Goal: Task Accomplishment & Management: Complete application form

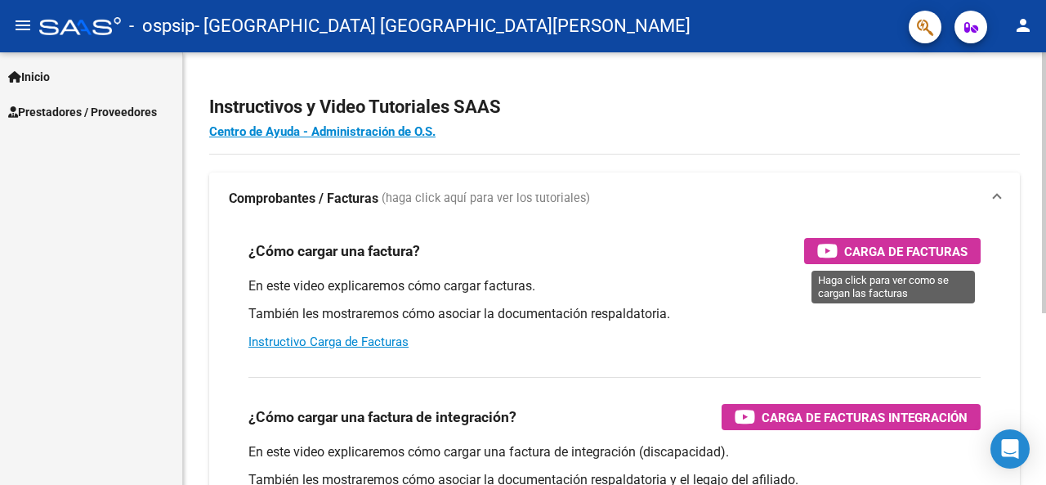
click at [924, 252] on span "Carga de Facturas" at bounding box center [905, 251] width 123 height 20
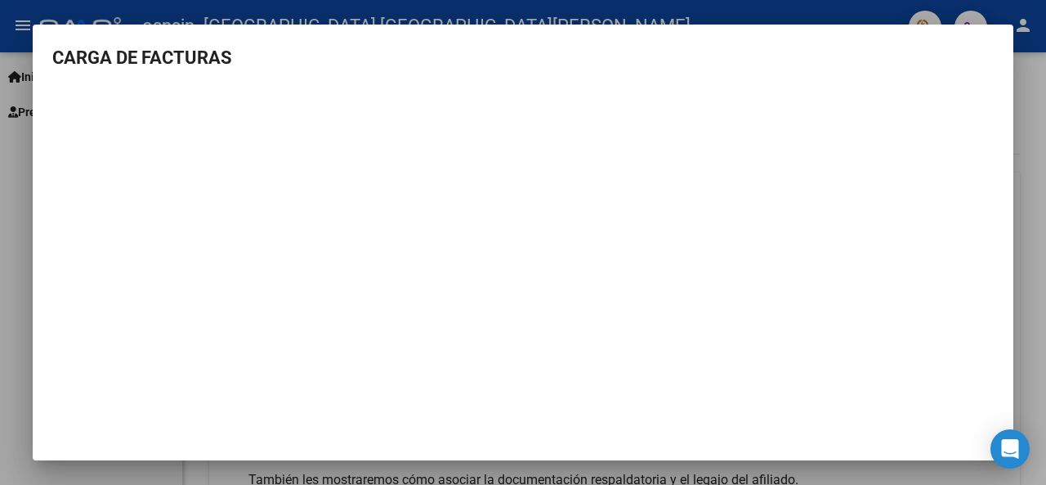
click at [1015, 16] on div at bounding box center [523, 242] width 1046 height 485
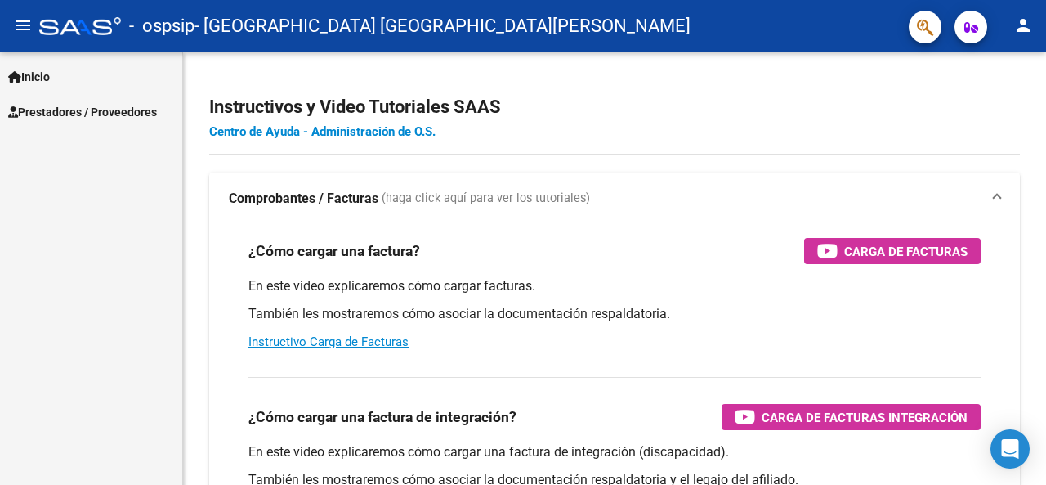
click at [78, 114] on span "Prestadores / Proveedores" at bounding box center [82, 112] width 149 height 18
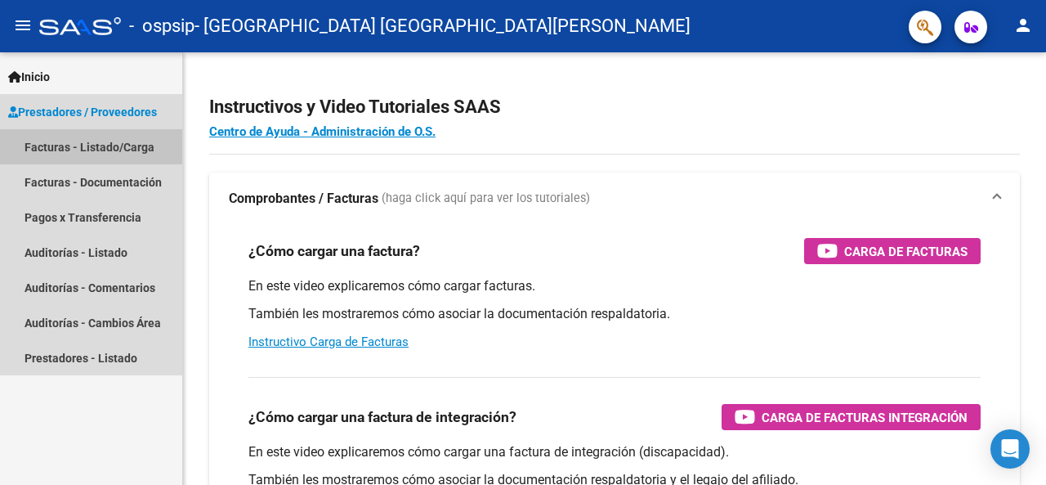
click at [75, 146] on link "Facturas - Listado/Carga" at bounding box center [91, 146] width 182 height 35
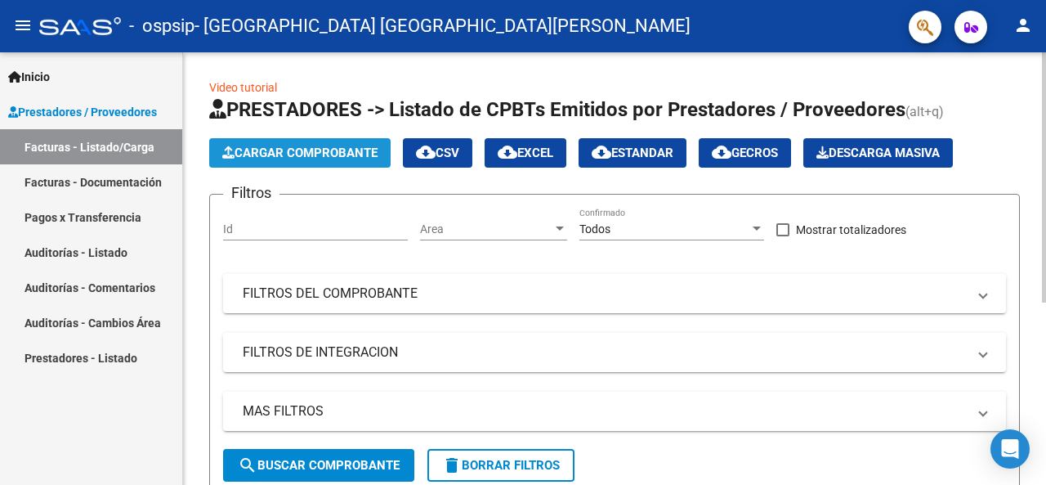
click at [361, 152] on span "Cargar Comprobante" at bounding box center [299, 152] width 155 height 15
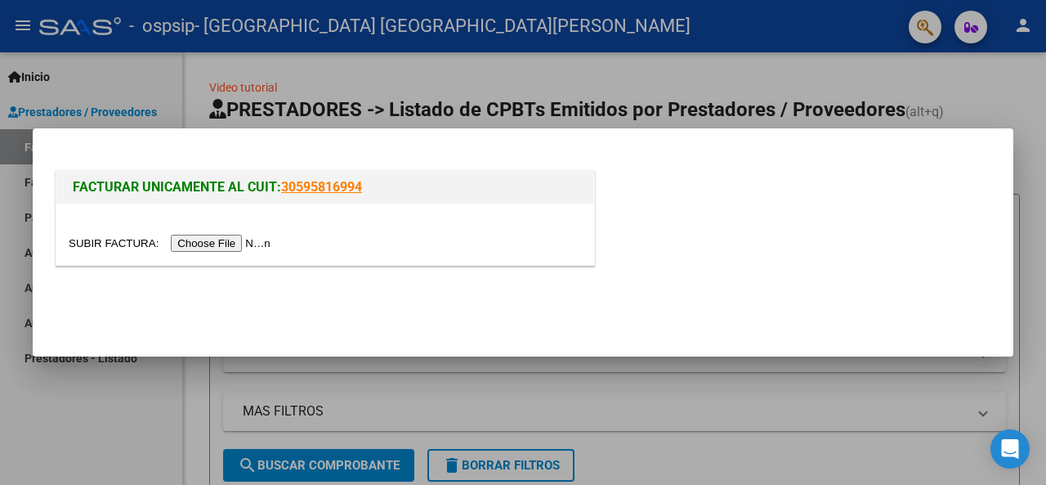
click at [254, 247] on input "file" at bounding box center [172, 243] width 207 height 17
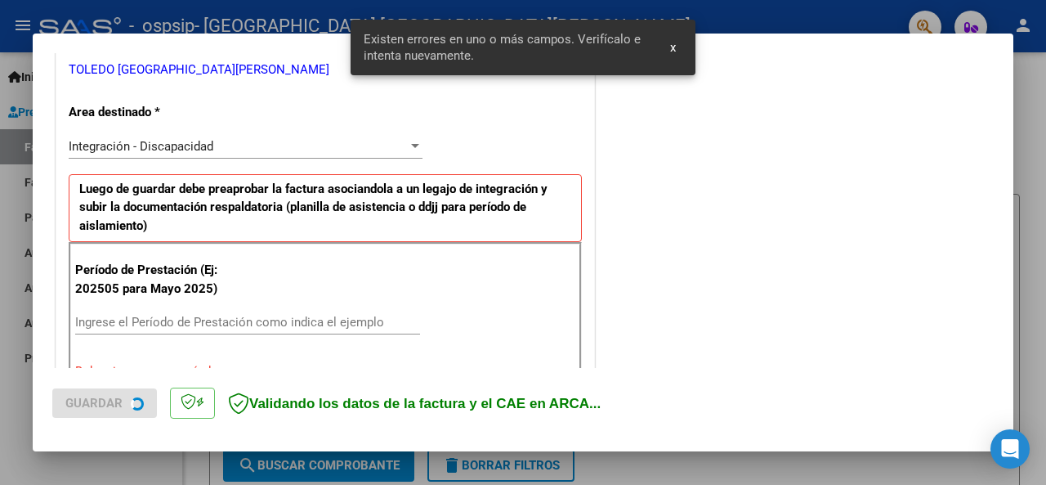
scroll to position [427, 0]
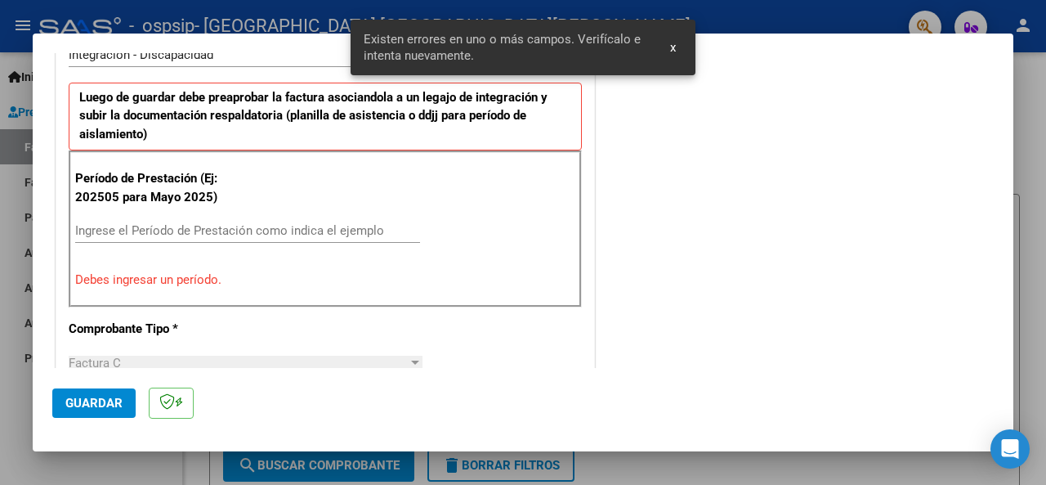
click at [338, 235] on div "Ingrese el Período de Prestación como indica el ejemplo" at bounding box center [247, 230] width 345 height 25
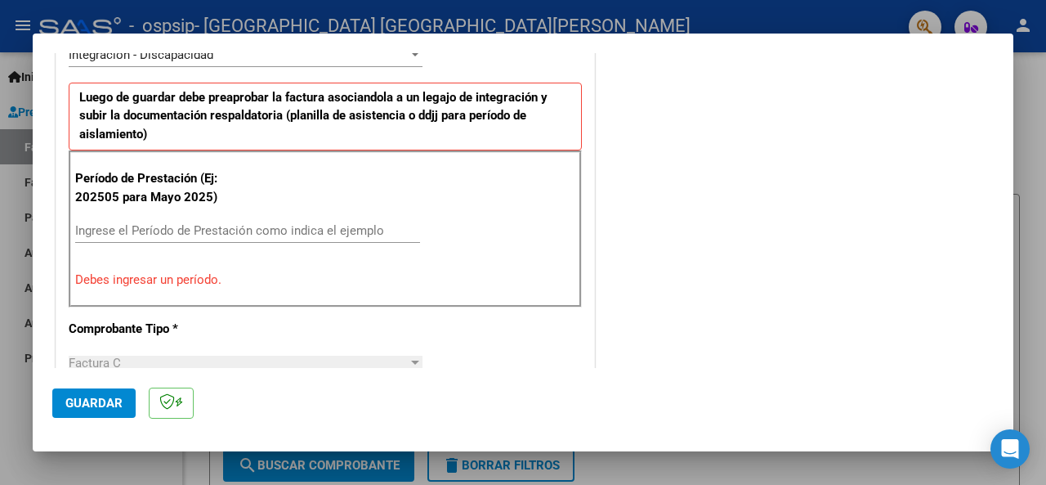
click at [338, 235] on div "Ingrese el Período de Prestación como indica el ejemplo" at bounding box center [247, 230] width 345 height 25
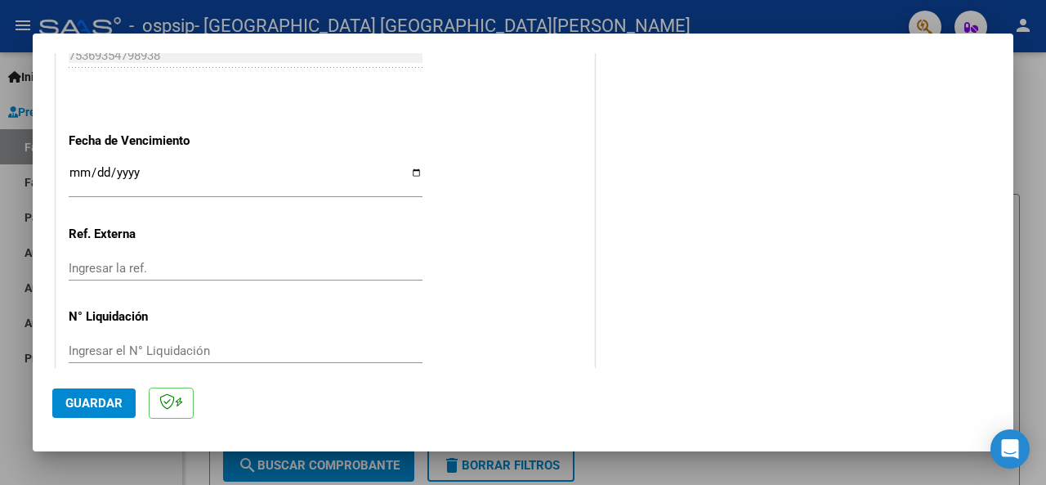
scroll to position [1156, 0]
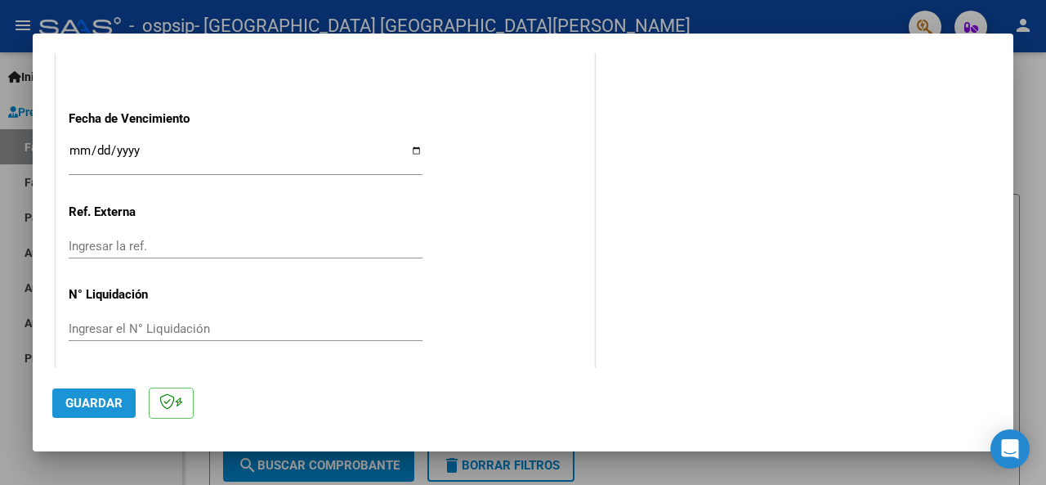
type input "202508"
click at [105, 410] on span "Guardar" at bounding box center [93, 403] width 57 height 15
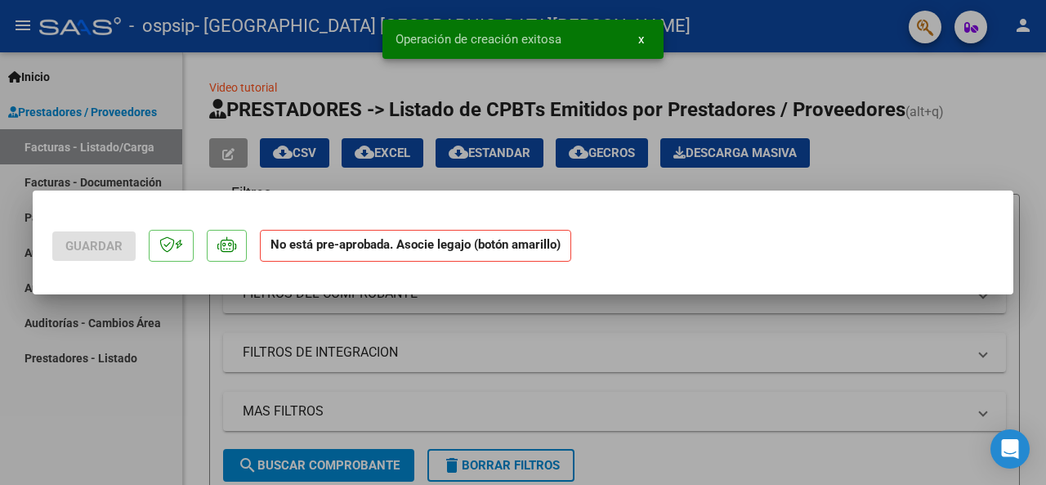
scroll to position [0, 0]
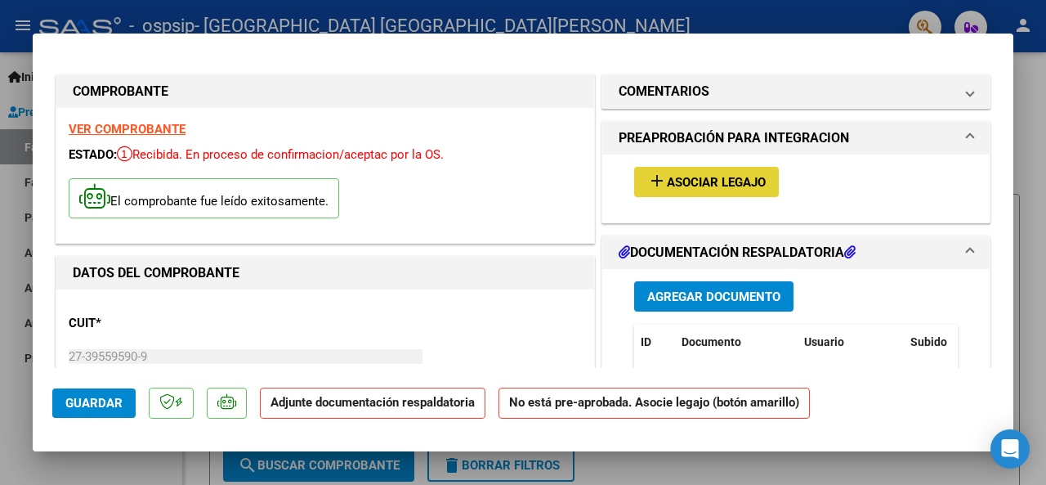
click at [711, 170] on button "add Asociar Legajo" at bounding box center [706, 182] width 145 height 30
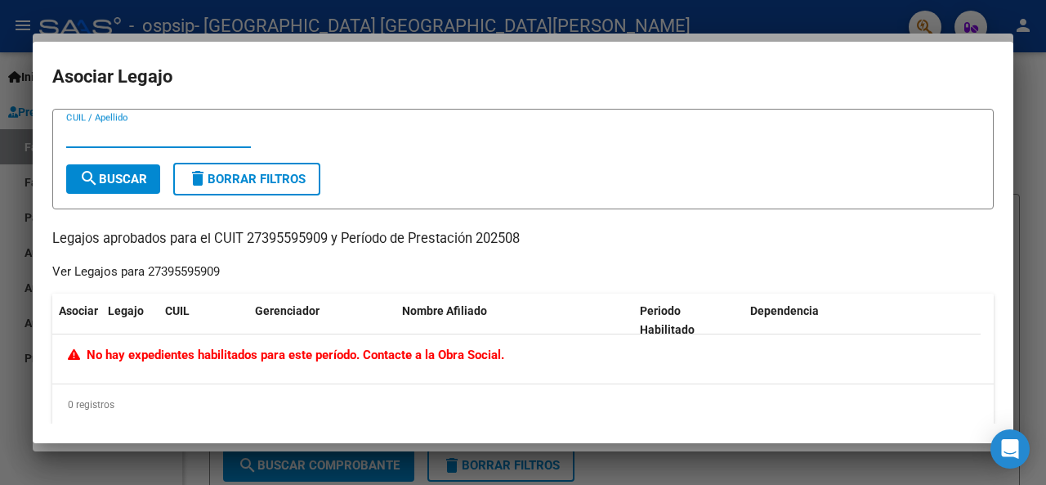
click at [915, 469] on div at bounding box center [523, 242] width 1046 height 485
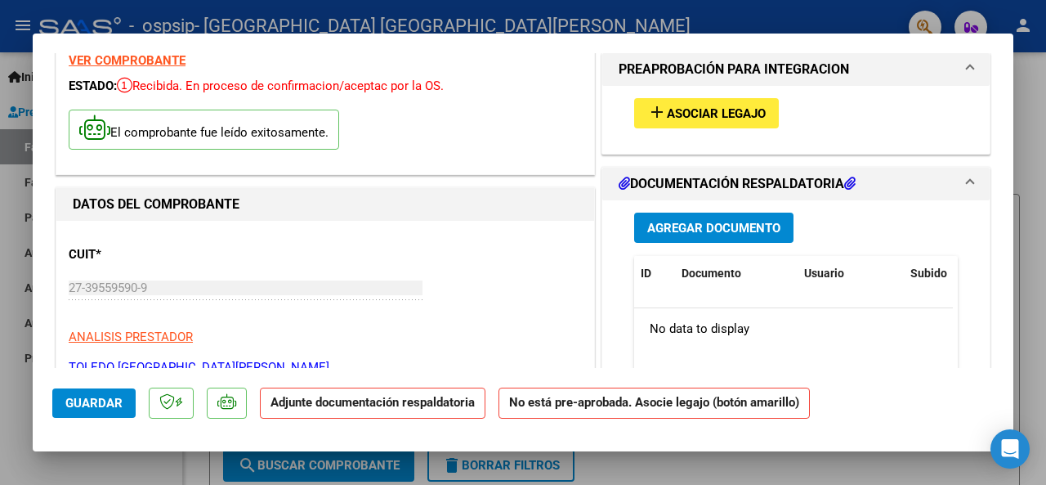
scroll to position [113, 0]
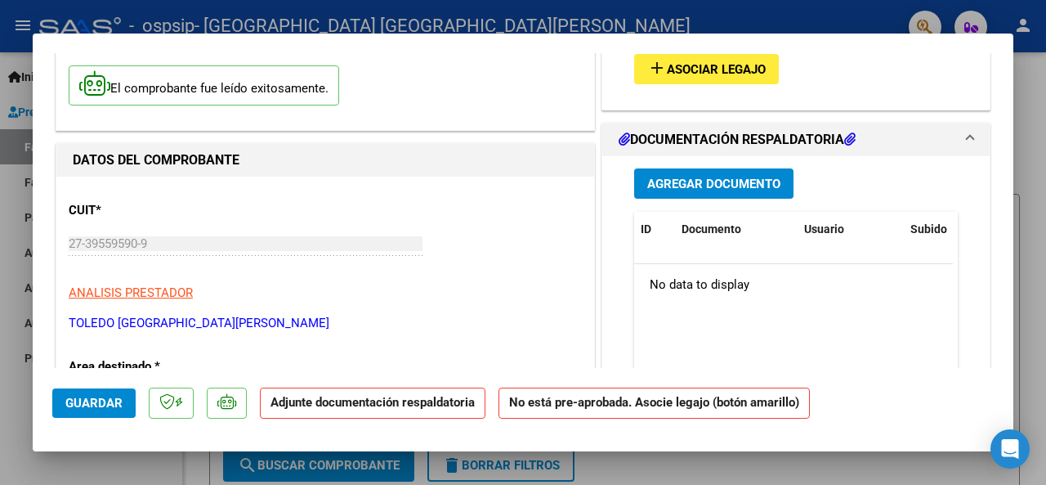
click at [753, 181] on span "Agregar Documento" at bounding box center [713, 184] width 133 height 15
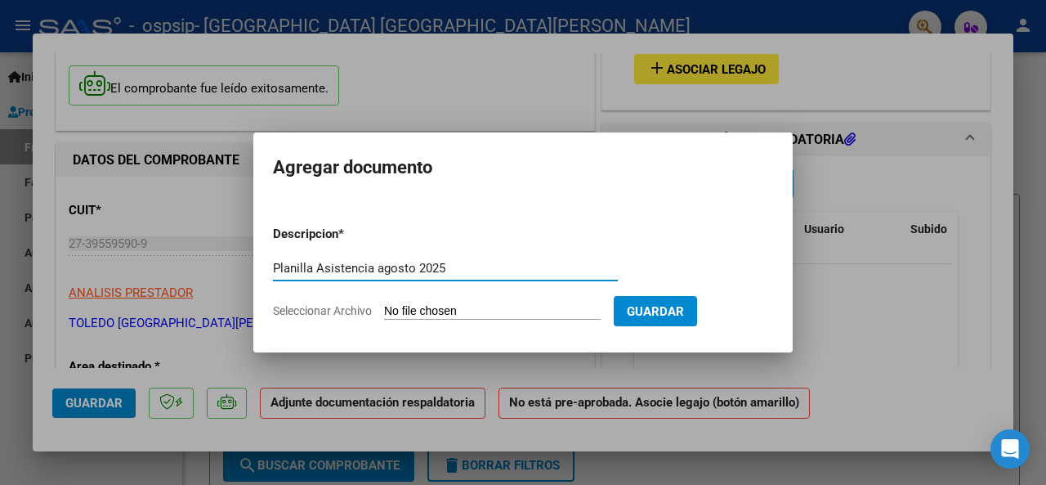
type input "Planilla Asistencia agosto 2025"
click at [527, 315] on input "Seleccionar Archivo" at bounding box center [492, 312] width 217 height 16
type input "C:\fakepath\CamScanner [DATE] 10.36.pdf"
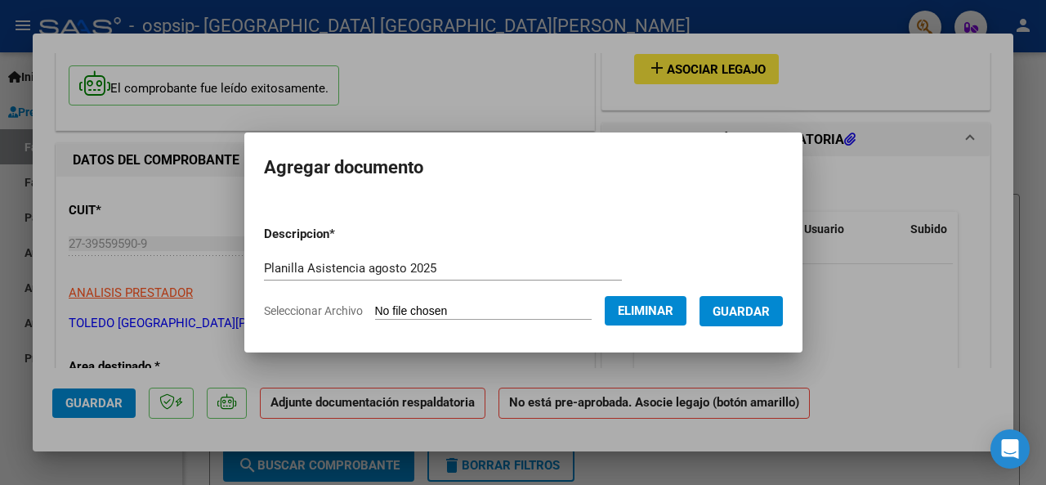
click at [770, 316] on span "Guardar" at bounding box center [741, 311] width 57 height 15
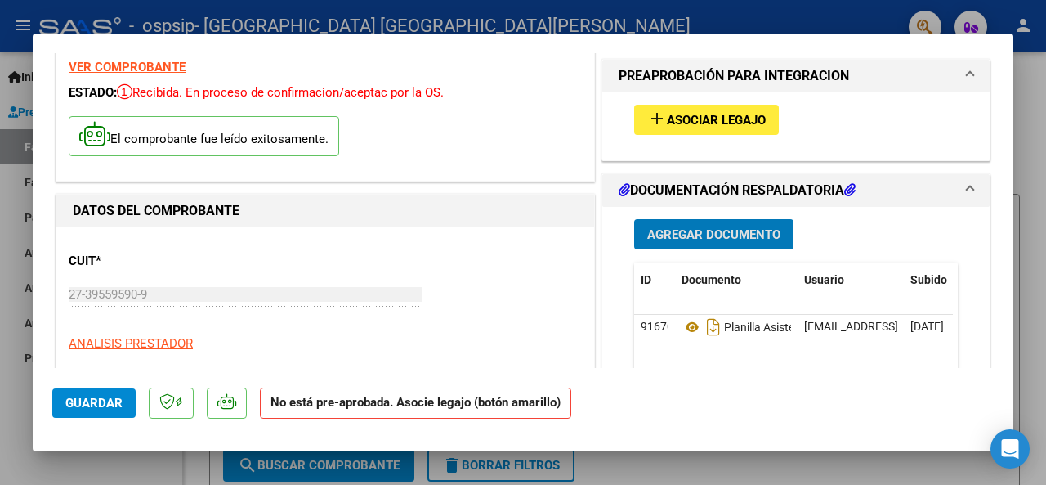
scroll to position [62, 0]
click at [703, 113] on span "Asociar Legajo" at bounding box center [716, 120] width 99 height 15
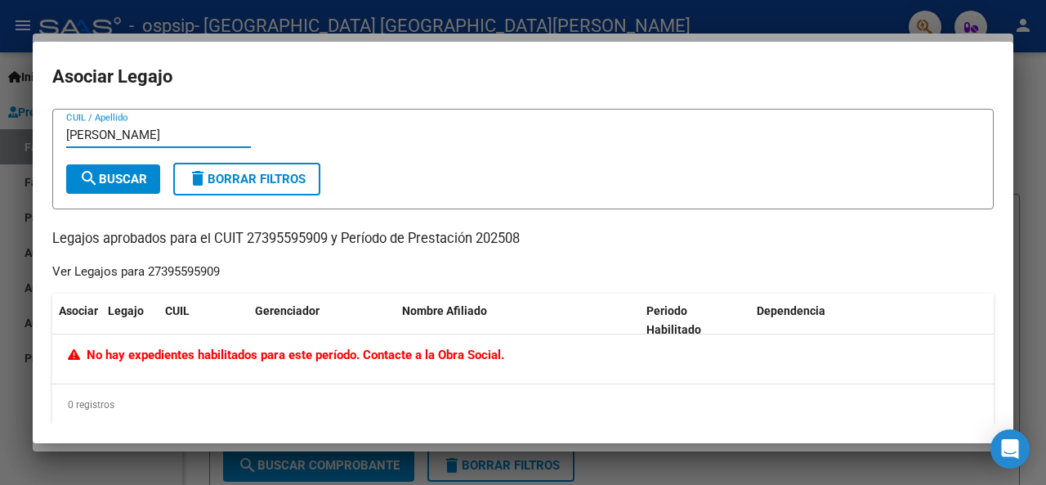
click at [114, 172] on span "search Buscar" at bounding box center [113, 179] width 68 height 15
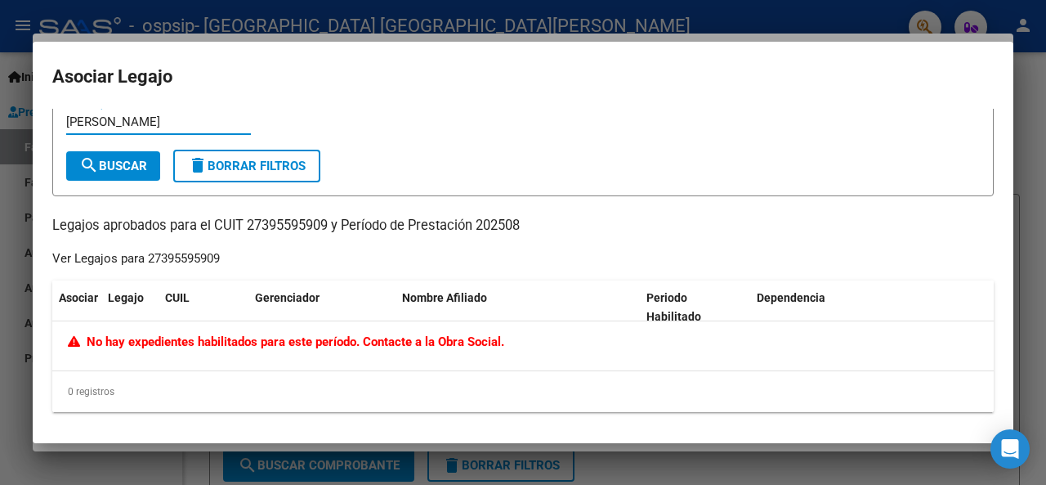
click at [189, 119] on input "[PERSON_NAME]" at bounding box center [158, 121] width 185 height 15
type input "A"
paste input "27 - 51713254 - 9"
click at [137, 163] on span "search Buscar" at bounding box center [113, 166] width 68 height 15
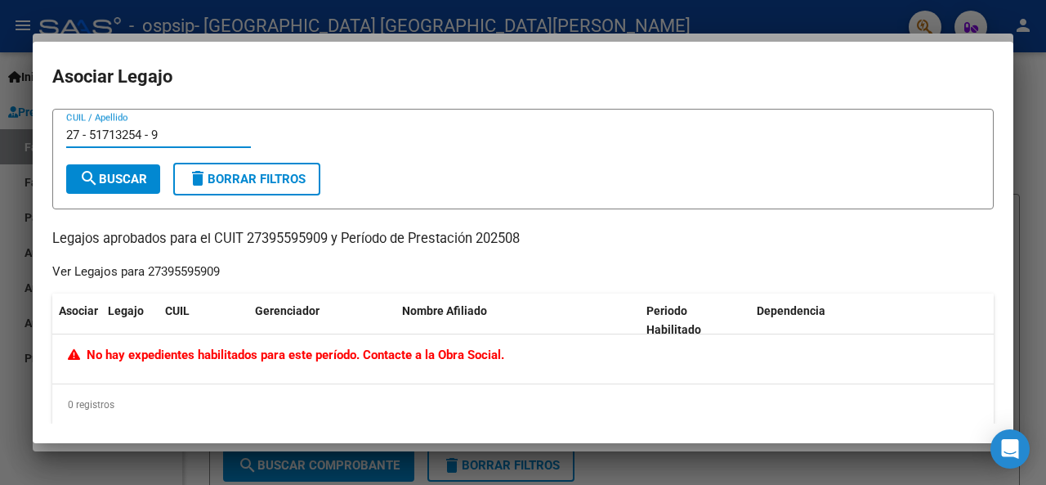
click at [95, 130] on input "27 - 51713254 - 9" at bounding box center [158, 135] width 185 height 15
click at [148, 130] on input "2751713254 - 9" at bounding box center [158, 135] width 185 height 15
type input "27517132549"
click at [135, 172] on span "search Buscar" at bounding box center [113, 179] width 68 height 15
click at [822, 464] on div at bounding box center [523, 242] width 1046 height 485
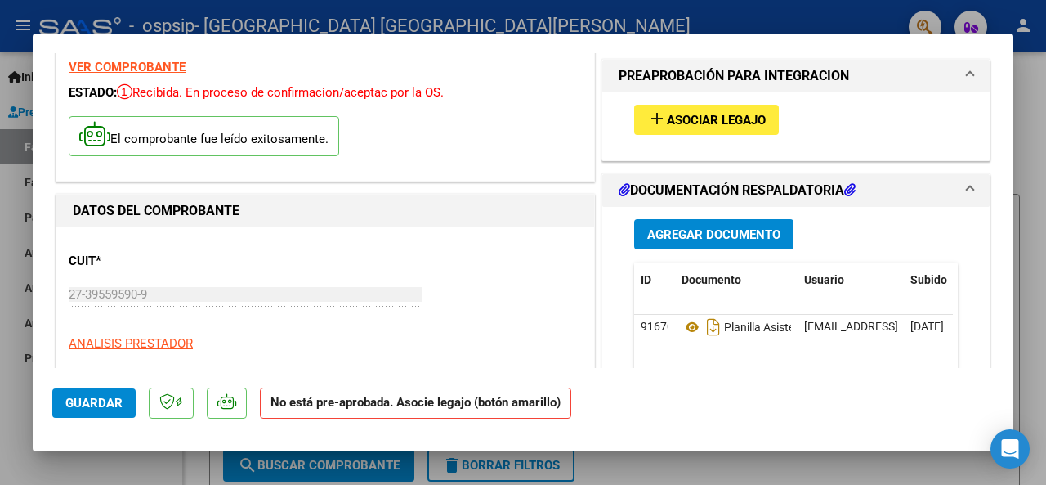
click at [93, 405] on span "Guardar" at bounding box center [93, 403] width 57 height 15
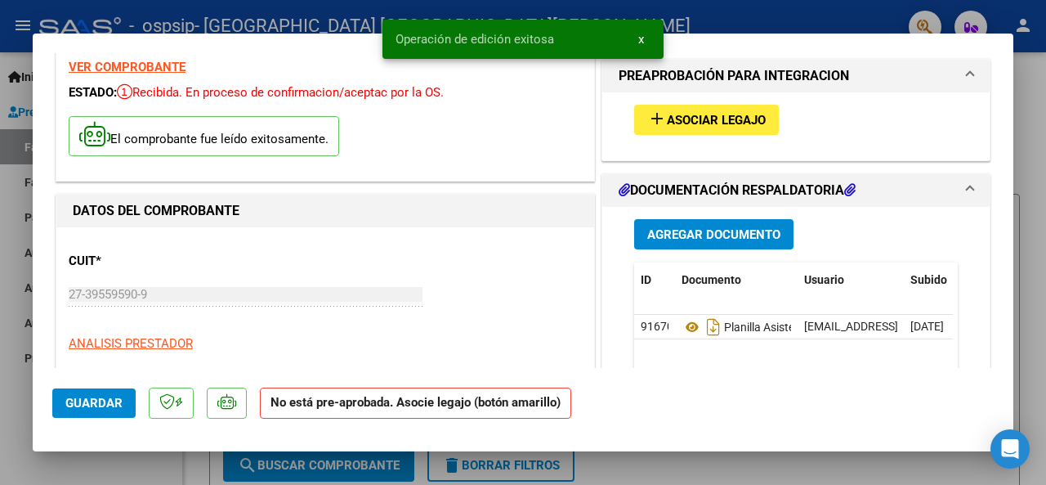
click at [765, 470] on div at bounding box center [523, 242] width 1046 height 485
type input "$ 0,00"
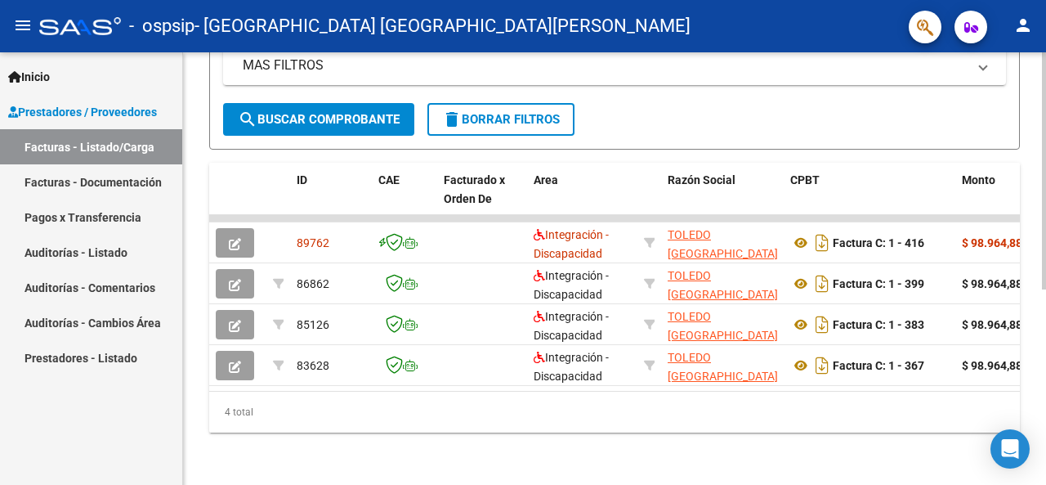
scroll to position [356, 0]
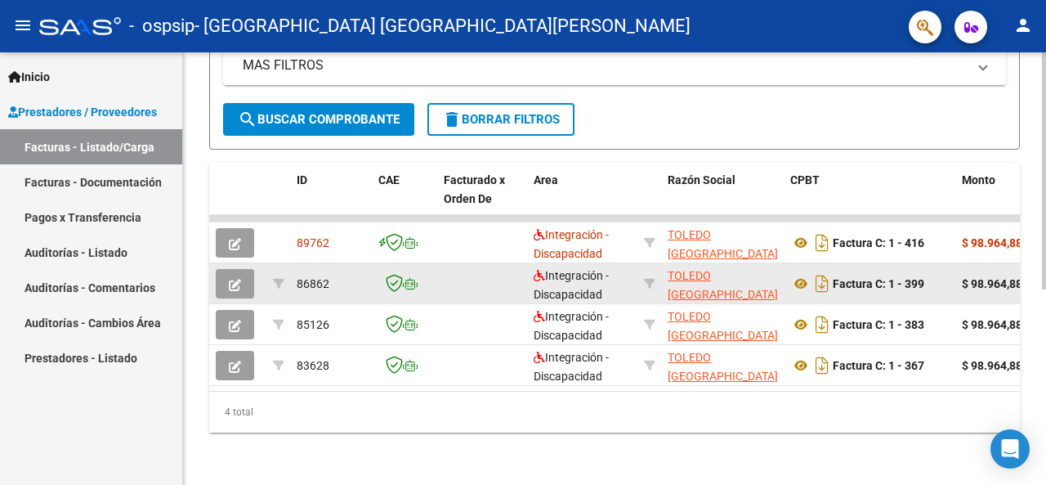
click at [329, 275] on div "86862" at bounding box center [331, 284] width 69 height 19
click at [347, 275] on div "86862" at bounding box center [331, 284] width 69 height 19
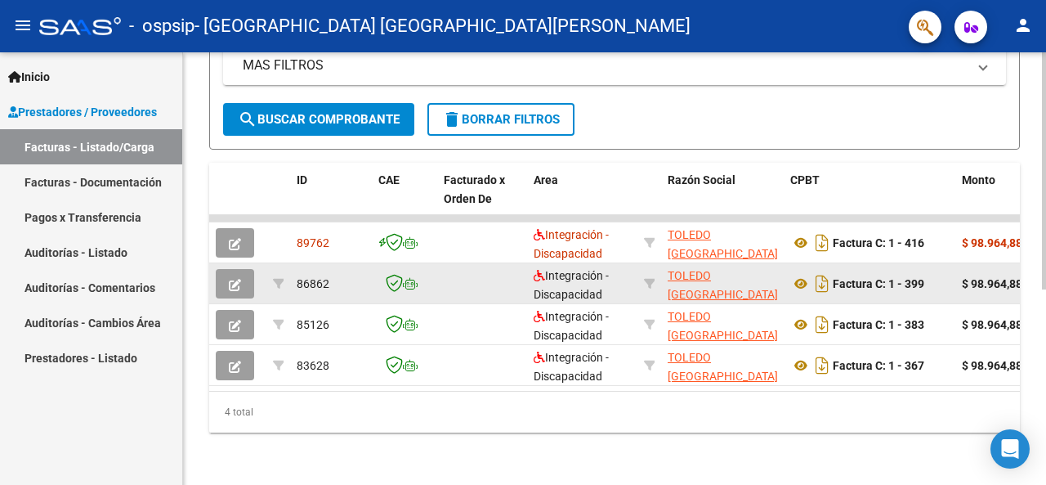
click at [235, 279] on icon "button" at bounding box center [235, 285] width 12 height 12
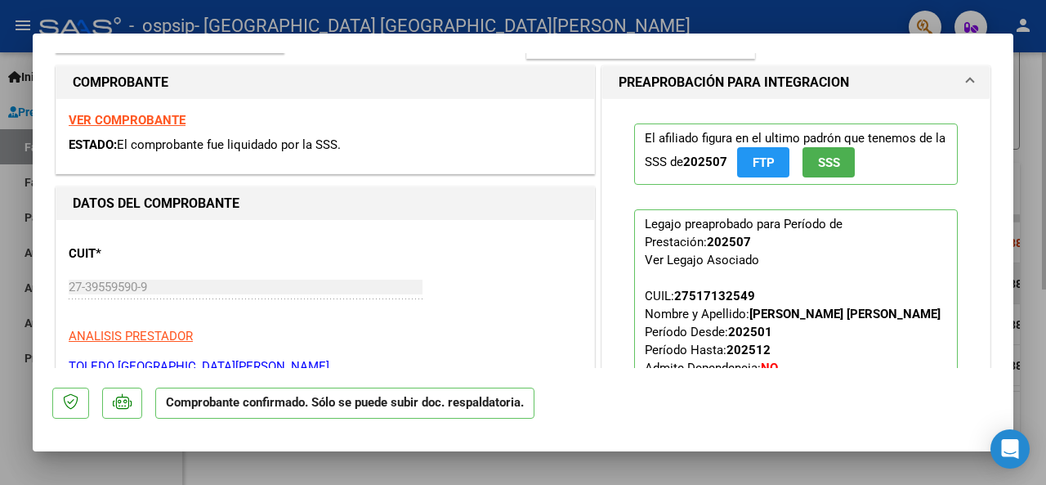
scroll to position [245, 0]
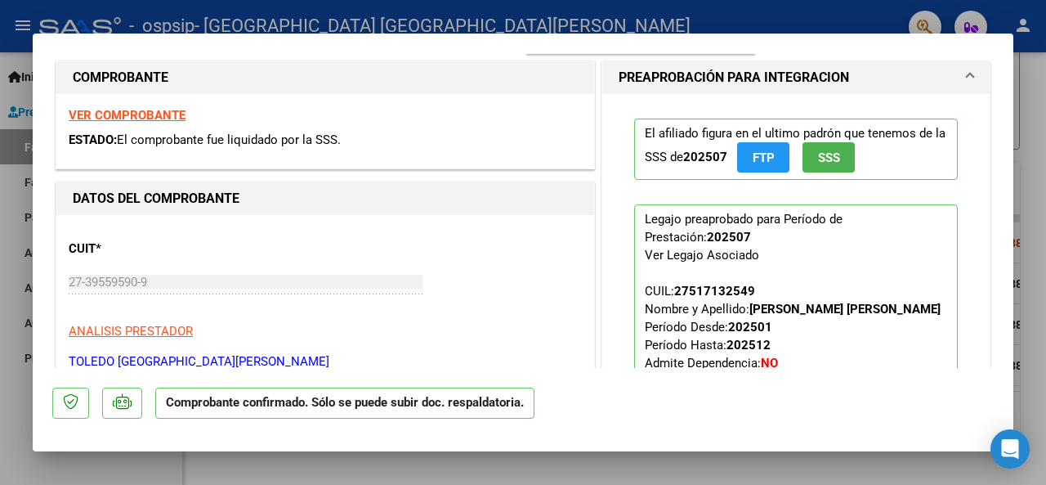
drag, startPoint x: 641, startPoint y: 233, endPoint x: 671, endPoint y: 233, distance: 30.2
click at [707, 233] on strong "202507" at bounding box center [729, 237] width 44 height 15
click at [707, 234] on strong "202507" at bounding box center [729, 237] width 44 height 15
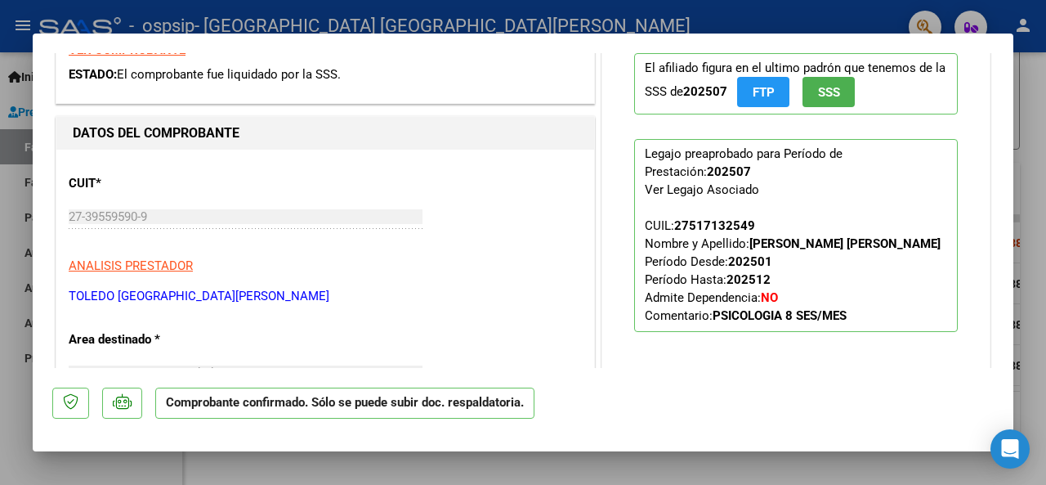
scroll to position [339, 0]
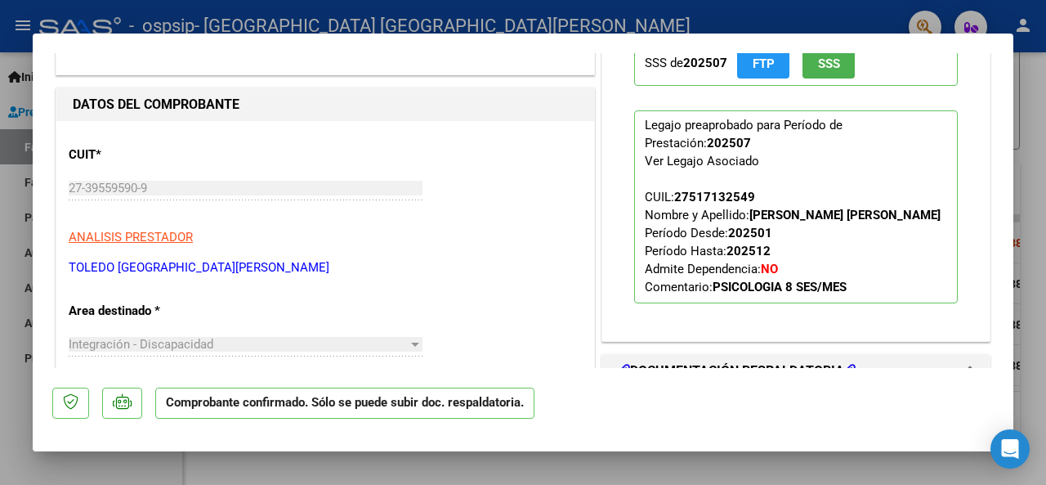
drag, startPoint x: 745, startPoint y: 207, endPoint x: 776, endPoint y: 234, distance: 40.5
click at [776, 234] on p "Legajo preaprobado para Período de Prestación: 202507 Ver Legajo Asociado CUIL:…" at bounding box center [796, 206] width 324 height 193
copy strong "[PERSON_NAME] [PERSON_NAME]"
click at [688, 467] on div at bounding box center [523, 242] width 1046 height 485
type input "$ 0,00"
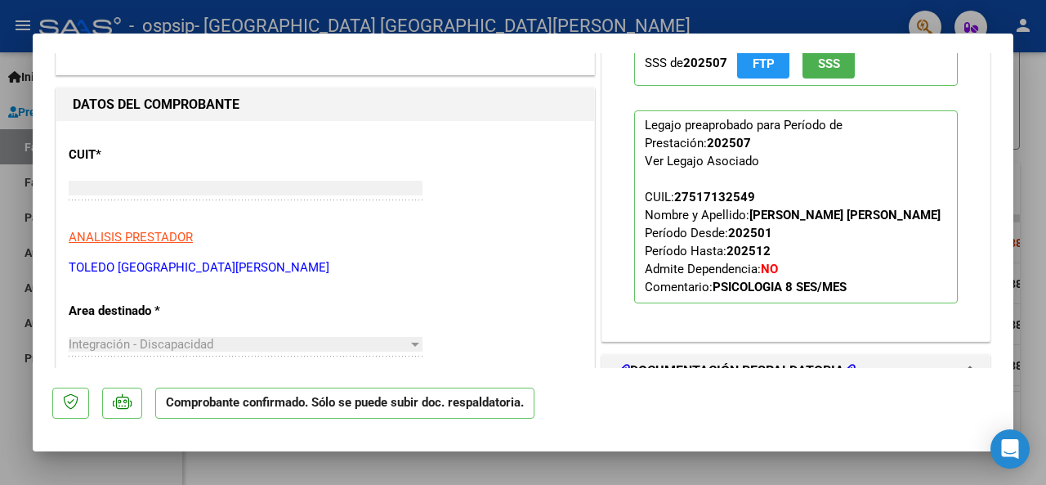
scroll to position [109, 0]
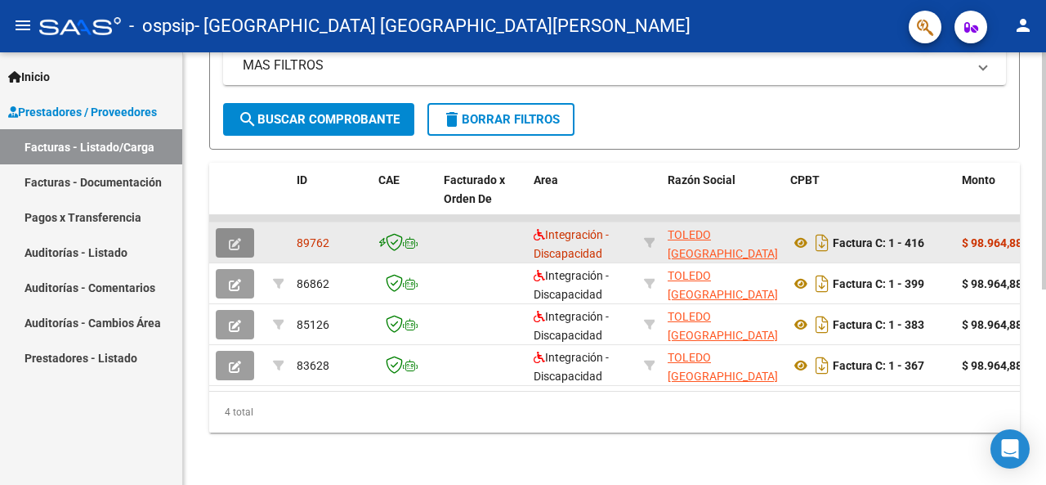
click at [239, 239] on button "button" at bounding box center [235, 242] width 38 height 29
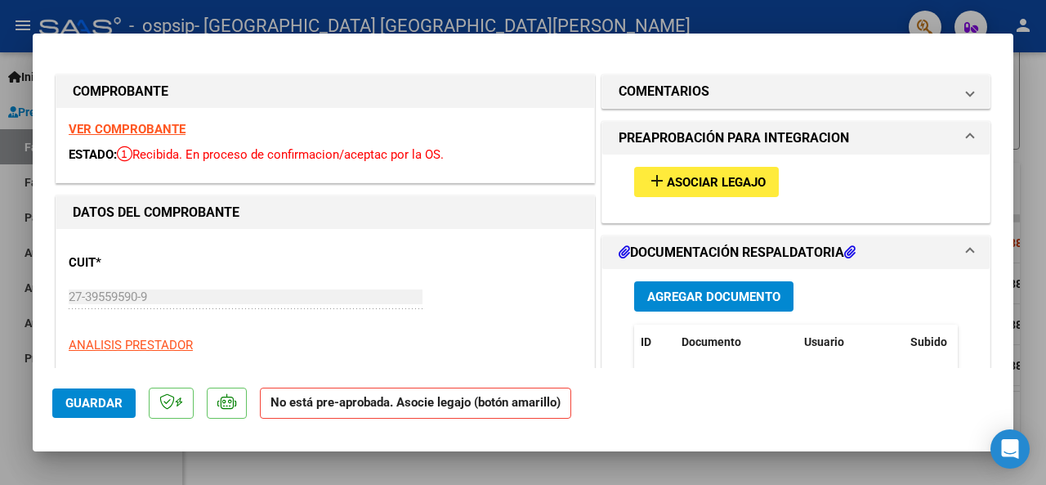
click at [650, 171] on mat-icon "add" at bounding box center [657, 181] width 20 height 20
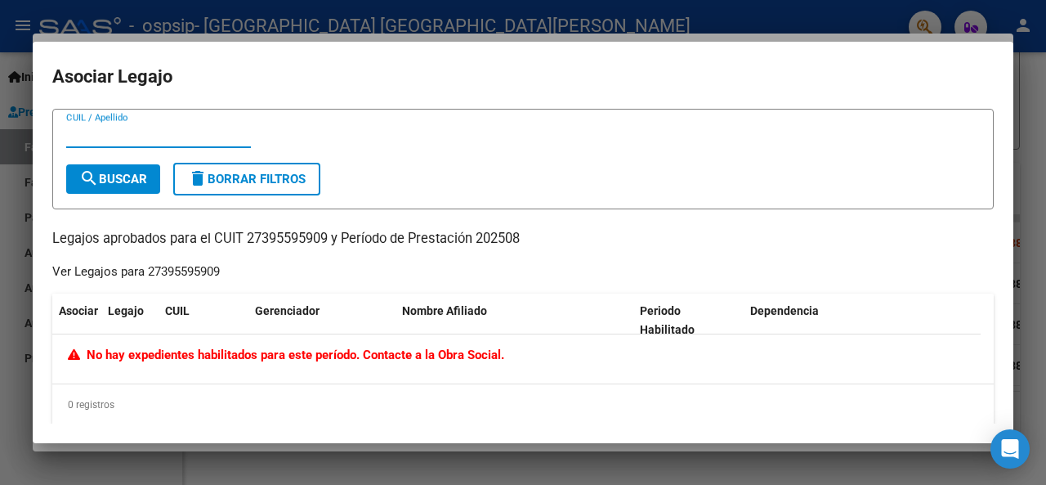
paste input "[PERSON_NAME] [PERSON_NAME]"
type input "[PERSON_NAME] [PERSON_NAME]"
click at [132, 169] on button "search Buscar" at bounding box center [113, 178] width 94 height 29
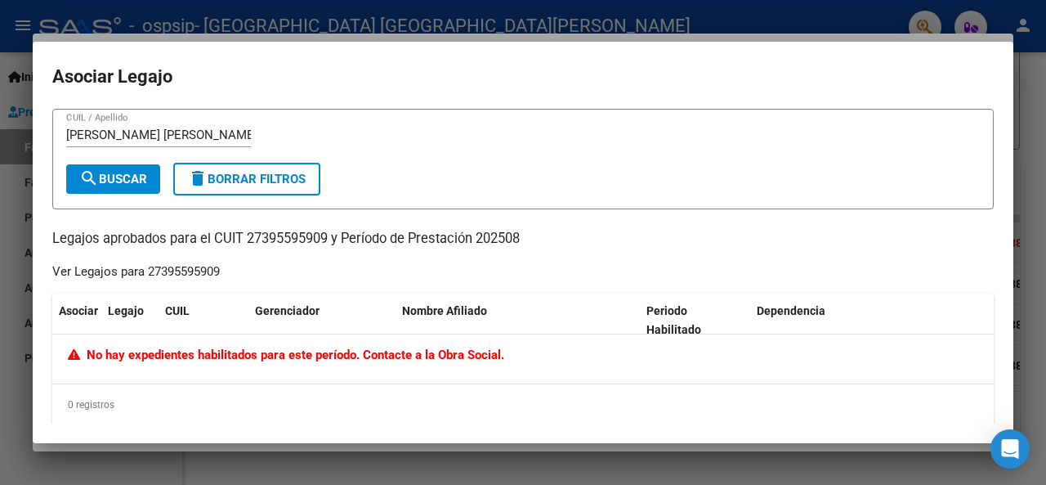
click at [801, 24] on div at bounding box center [523, 242] width 1046 height 485
